Goal: Book appointment/travel/reservation

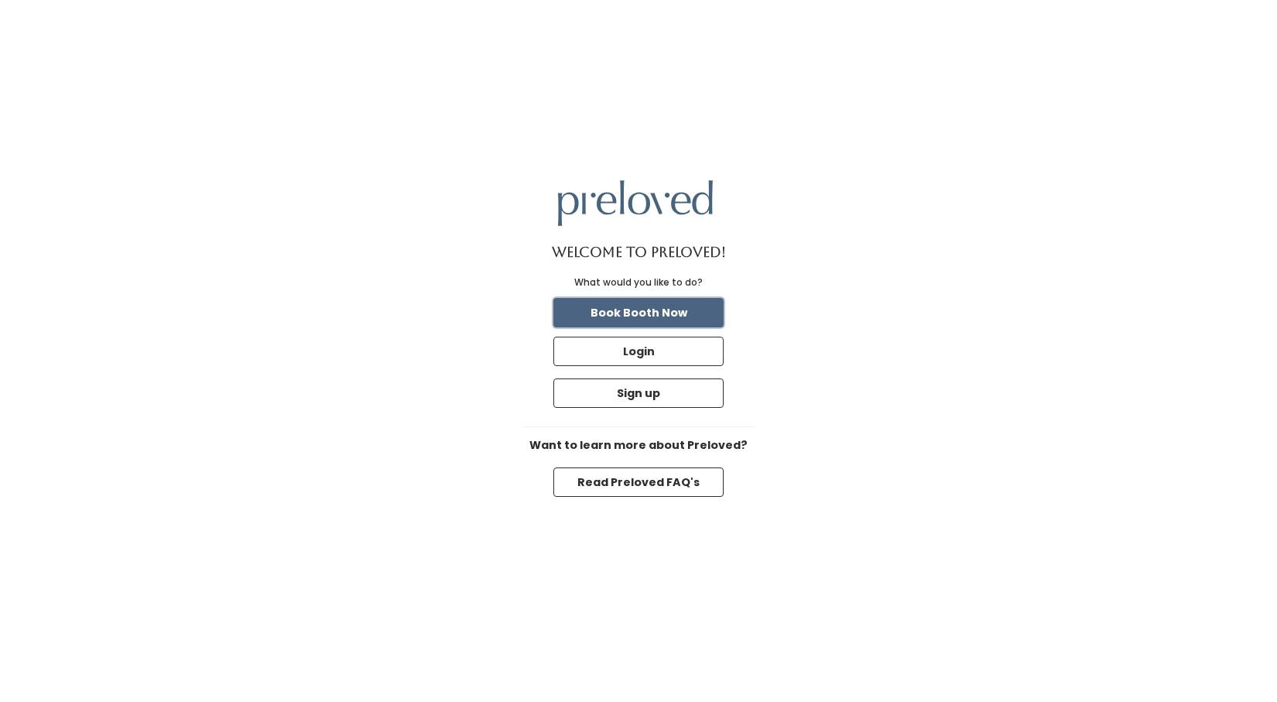
click at [663, 310] on button "Book Booth Now" at bounding box center [639, 312] width 170 height 29
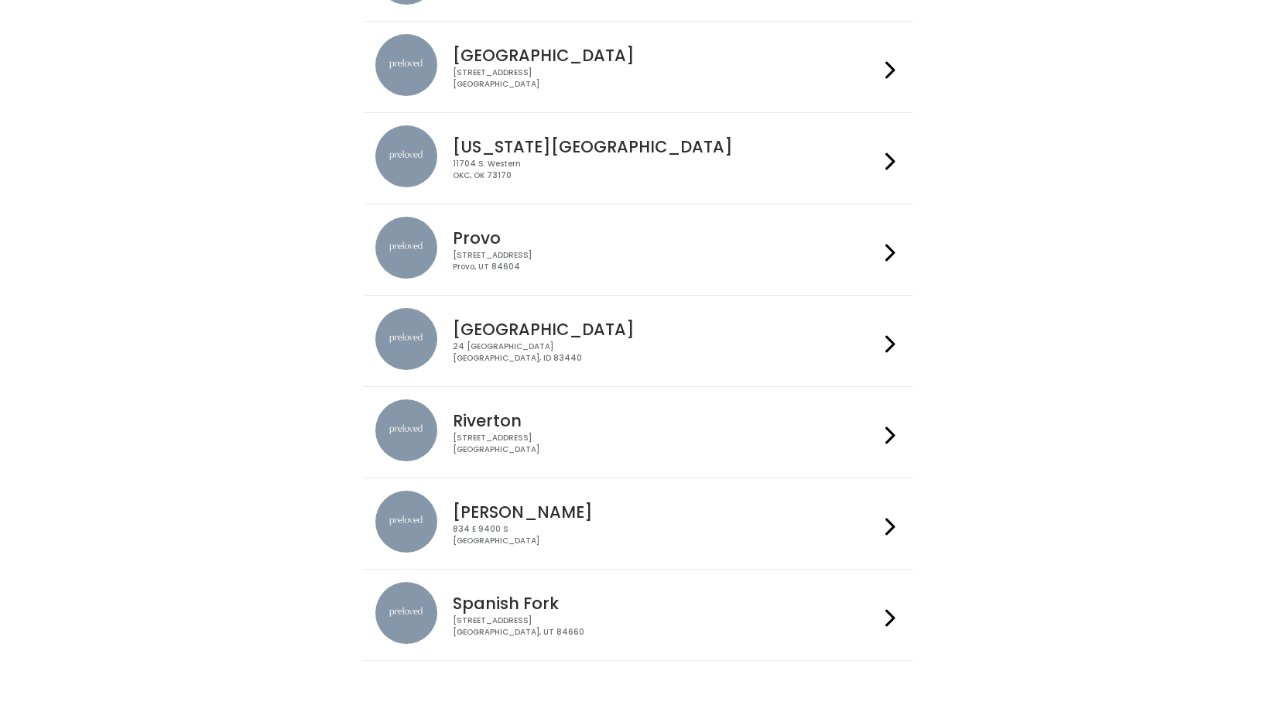
scroll to position [298, 0]
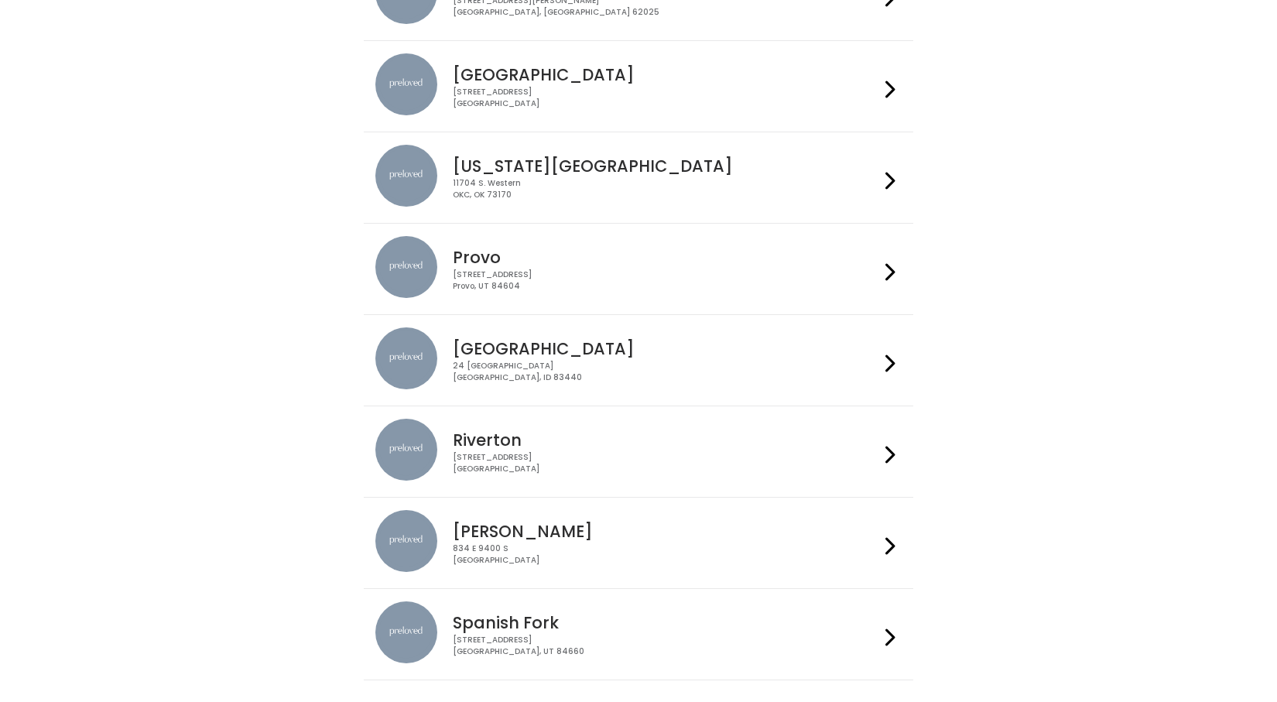
click at [833, 106] on div "[STREET_ADDRESS]" at bounding box center [666, 98] width 426 height 22
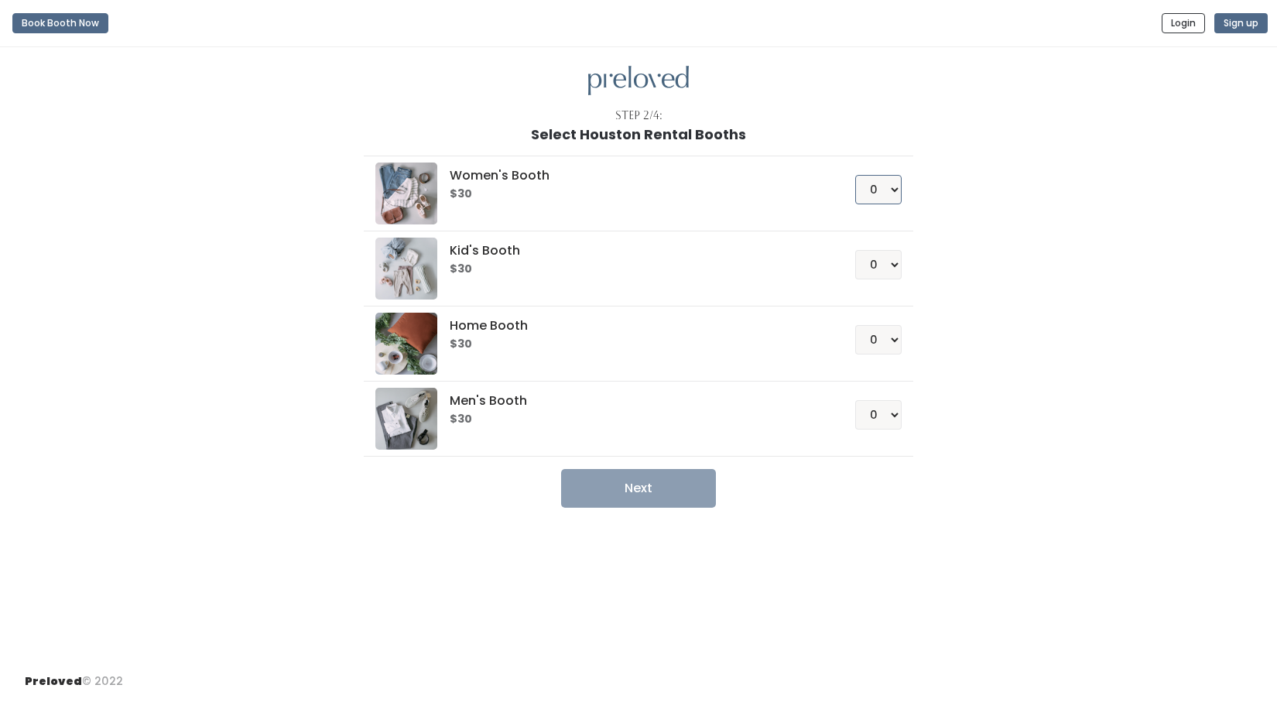
click at [888, 187] on select "0 1 2 3 4" at bounding box center [879, 189] width 46 height 29
select select "1"
click at [641, 489] on button "Next" at bounding box center [638, 488] width 155 height 39
